Goal: Task Accomplishment & Management: Manage account settings

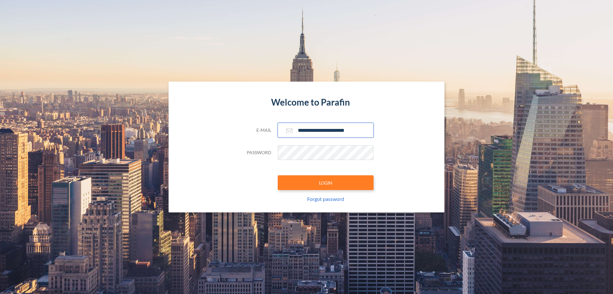
type input "**********"
click at [326, 182] on button "LOGIN" at bounding box center [326, 182] width 96 height 15
